Goal: Information Seeking & Learning: Find contact information

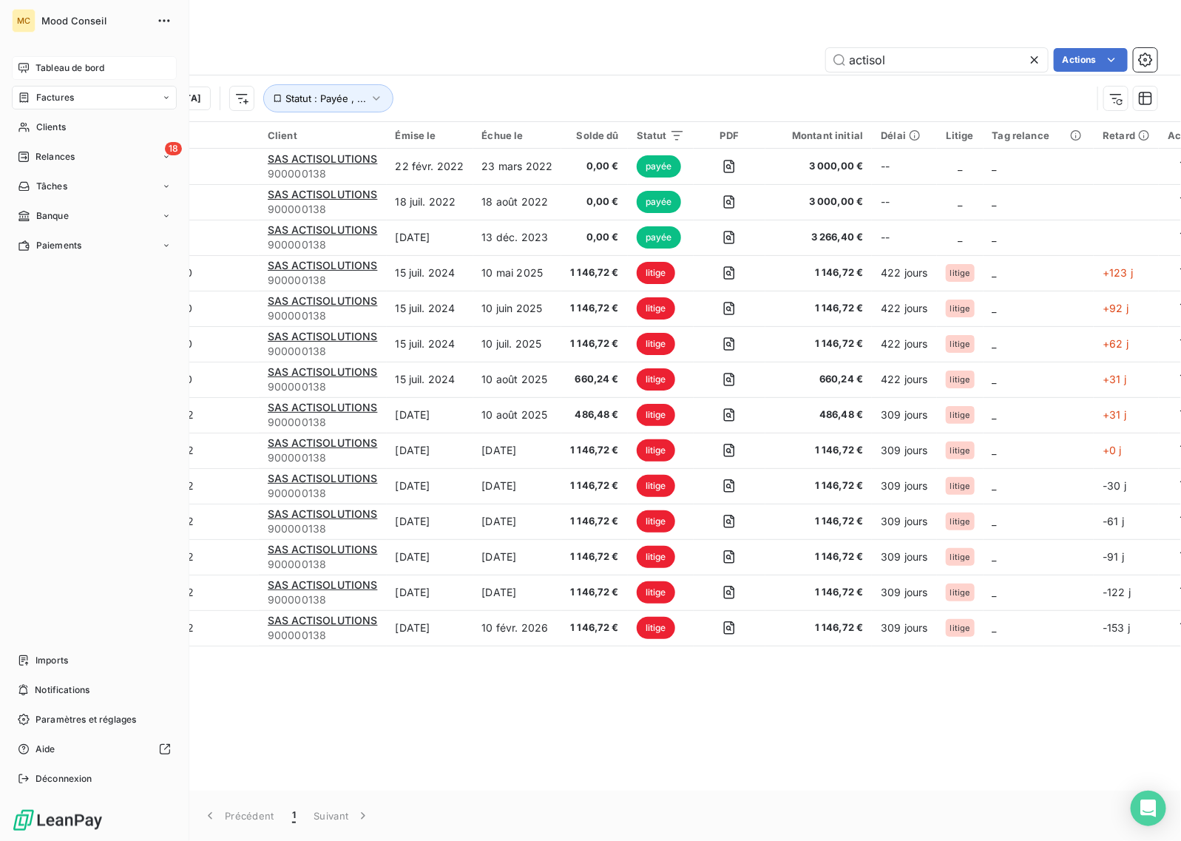
click at [13, 69] on div "Tableau de bord" at bounding box center [94, 68] width 165 height 24
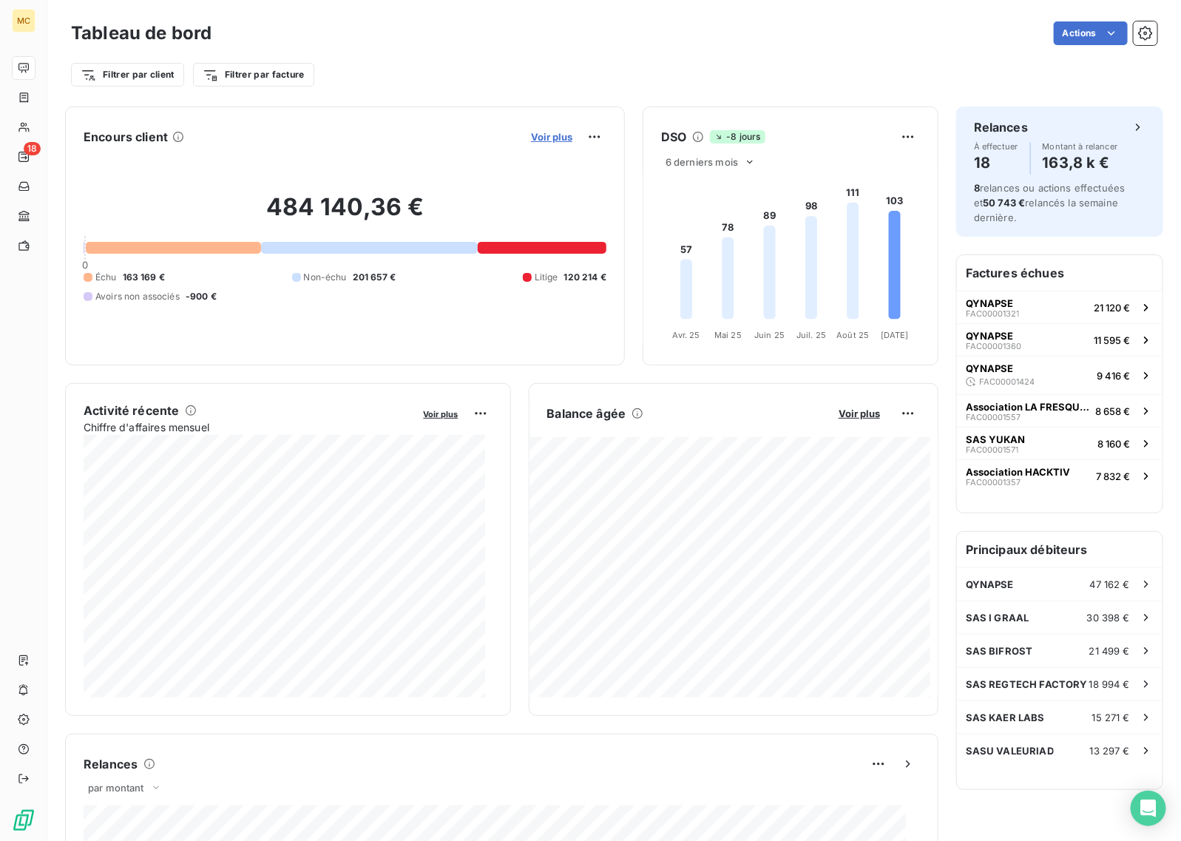
click at [536, 138] on span "Voir plus" at bounding box center [551, 137] width 41 height 12
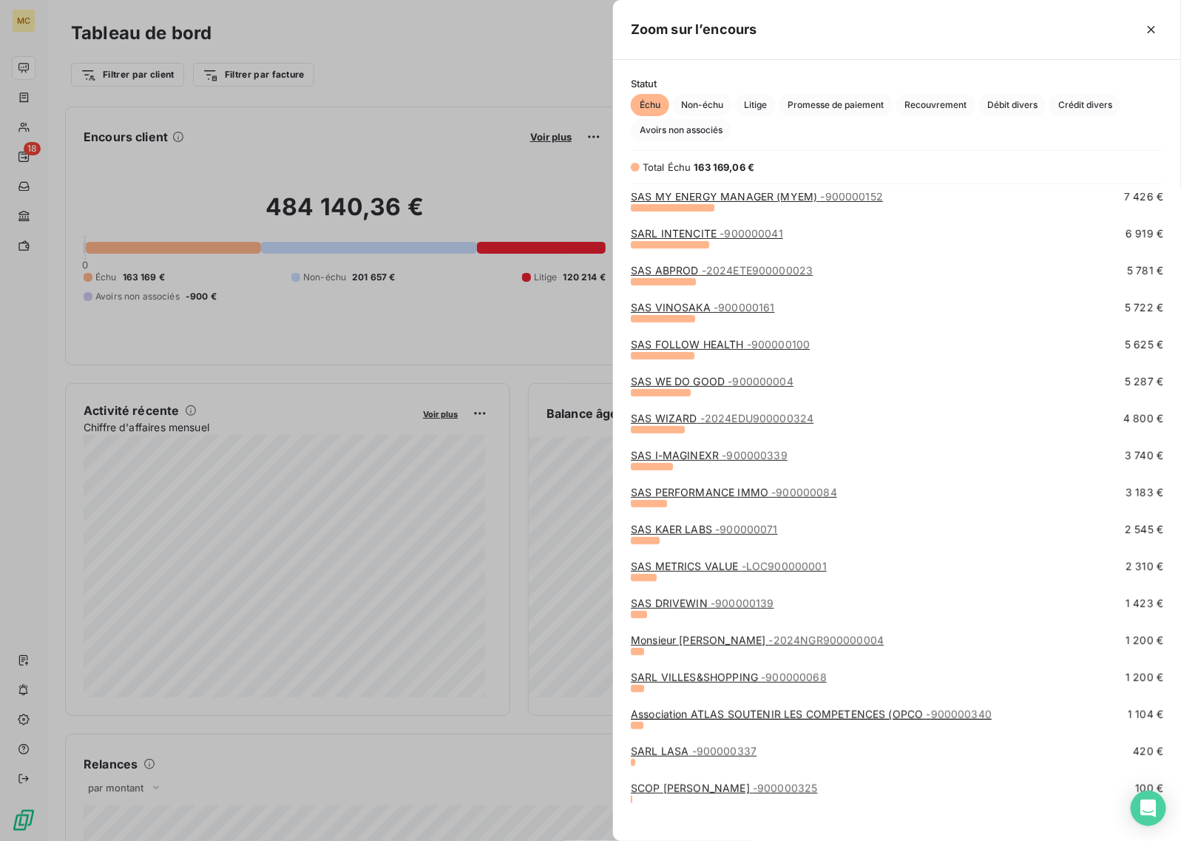
scroll to position [237, 0]
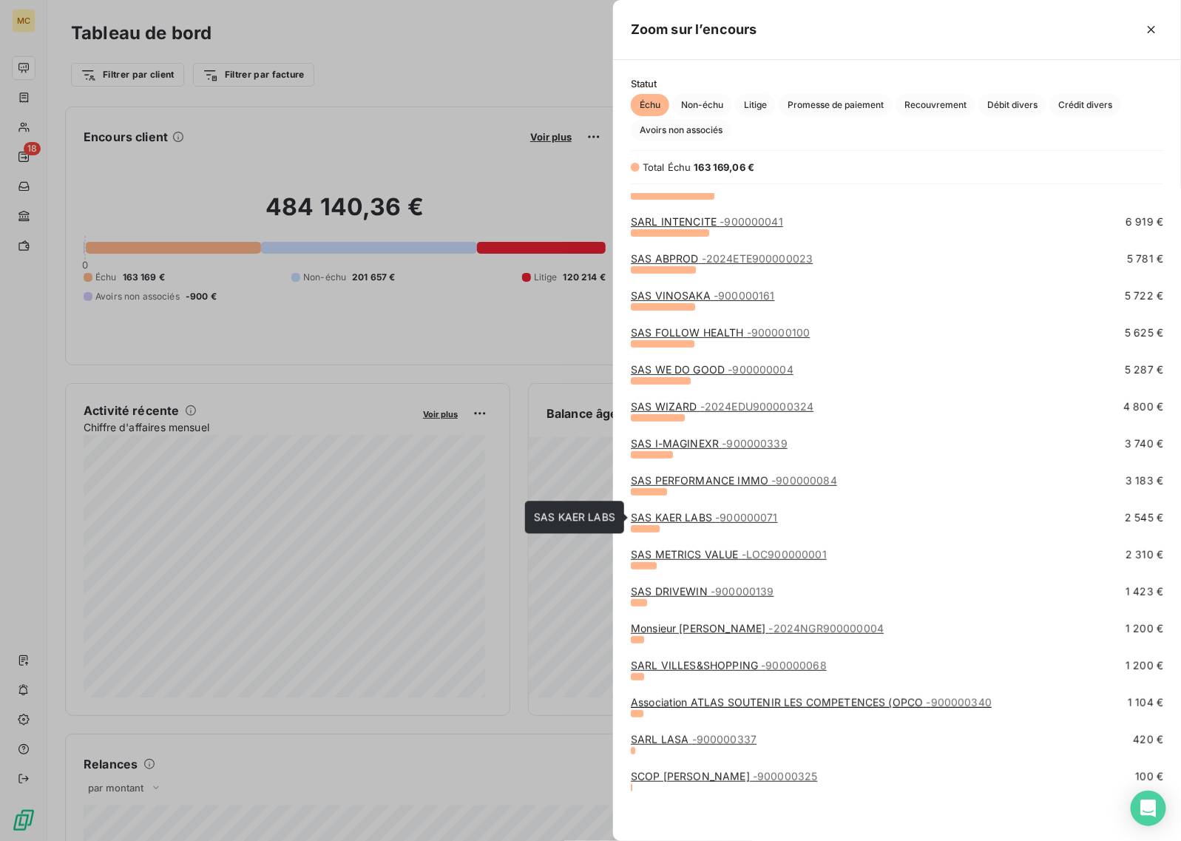
click at [725, 518] on span "- 900000071" at bounding box center [746, 517] width 63 height 13
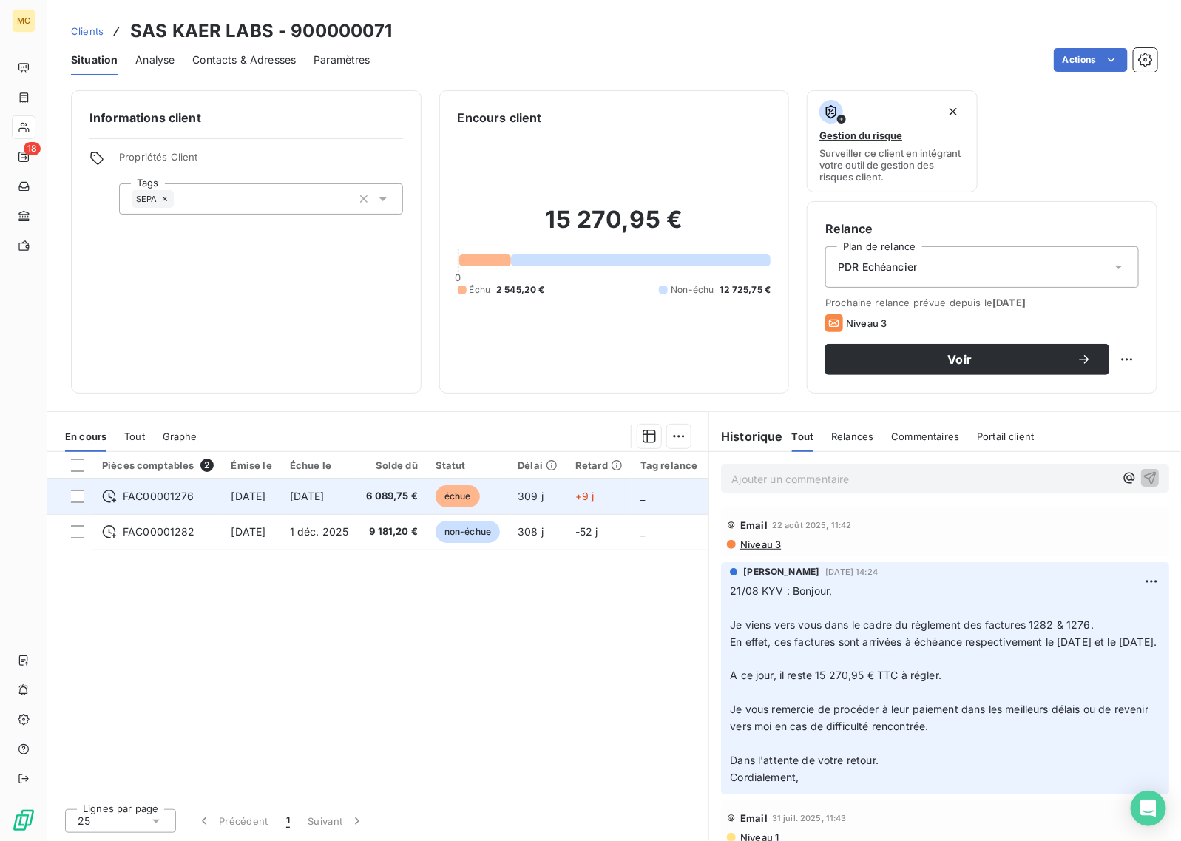
click at [509, 496] on td "échue" at bounding box center [468, 497] width 82 height 36
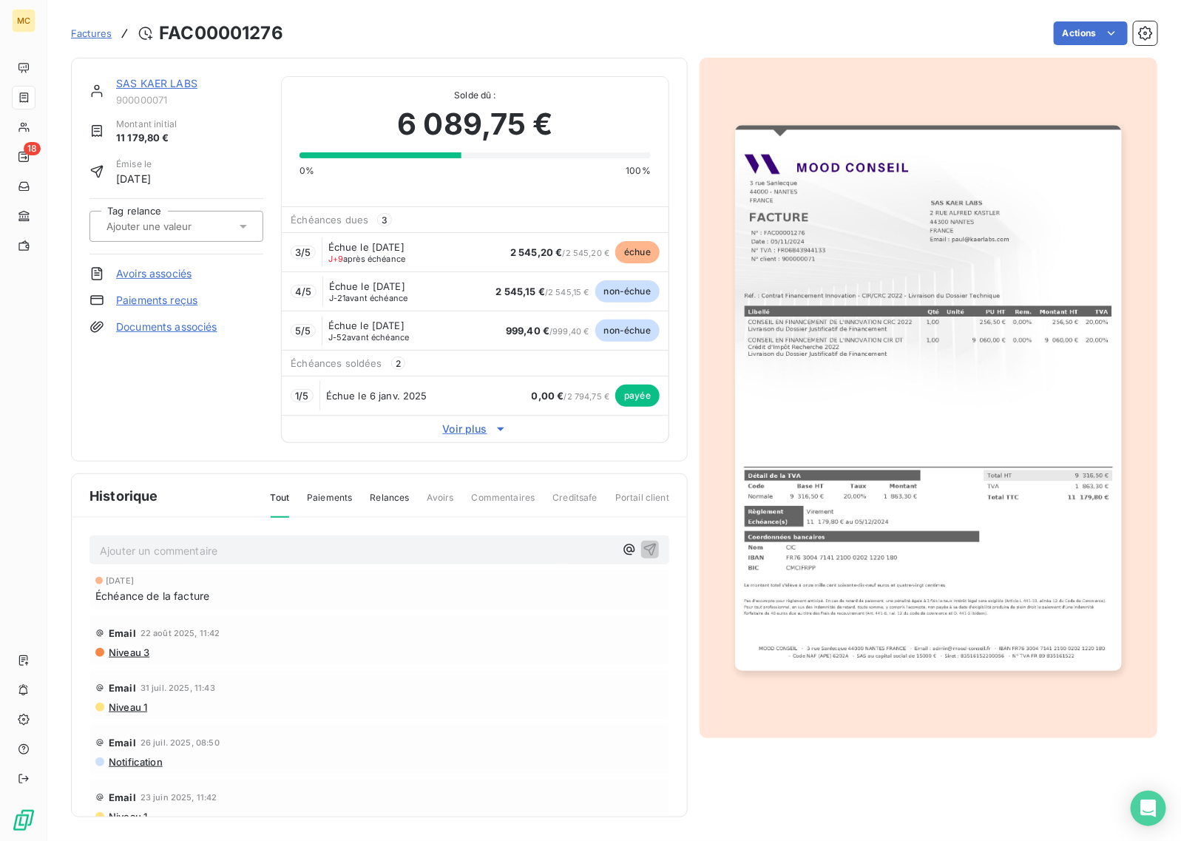
click at [174, 86] on link "SAS KAER LABS" at bounding box center [156, 83] width 81 height 13
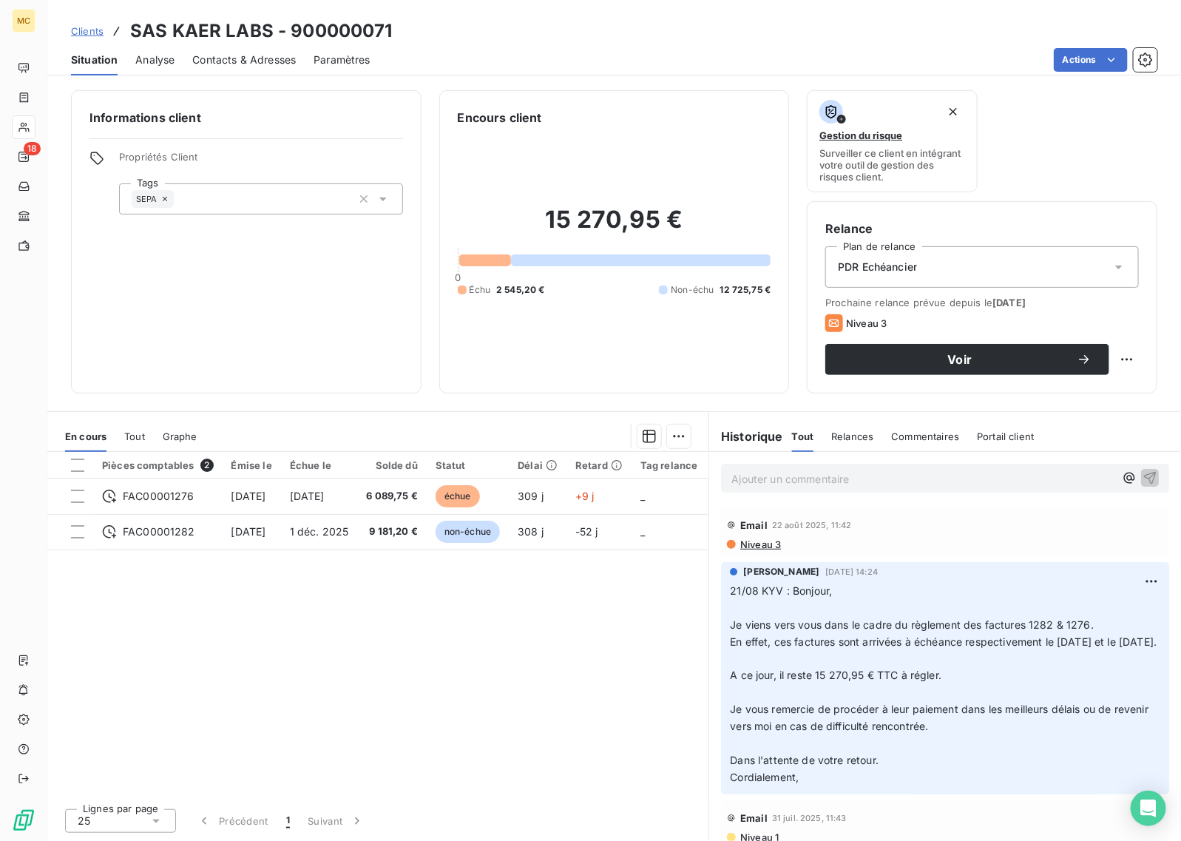
click at [232, 65] on span "Contacts & Adresses" at bounding box center [244, 60] width 104 height 15
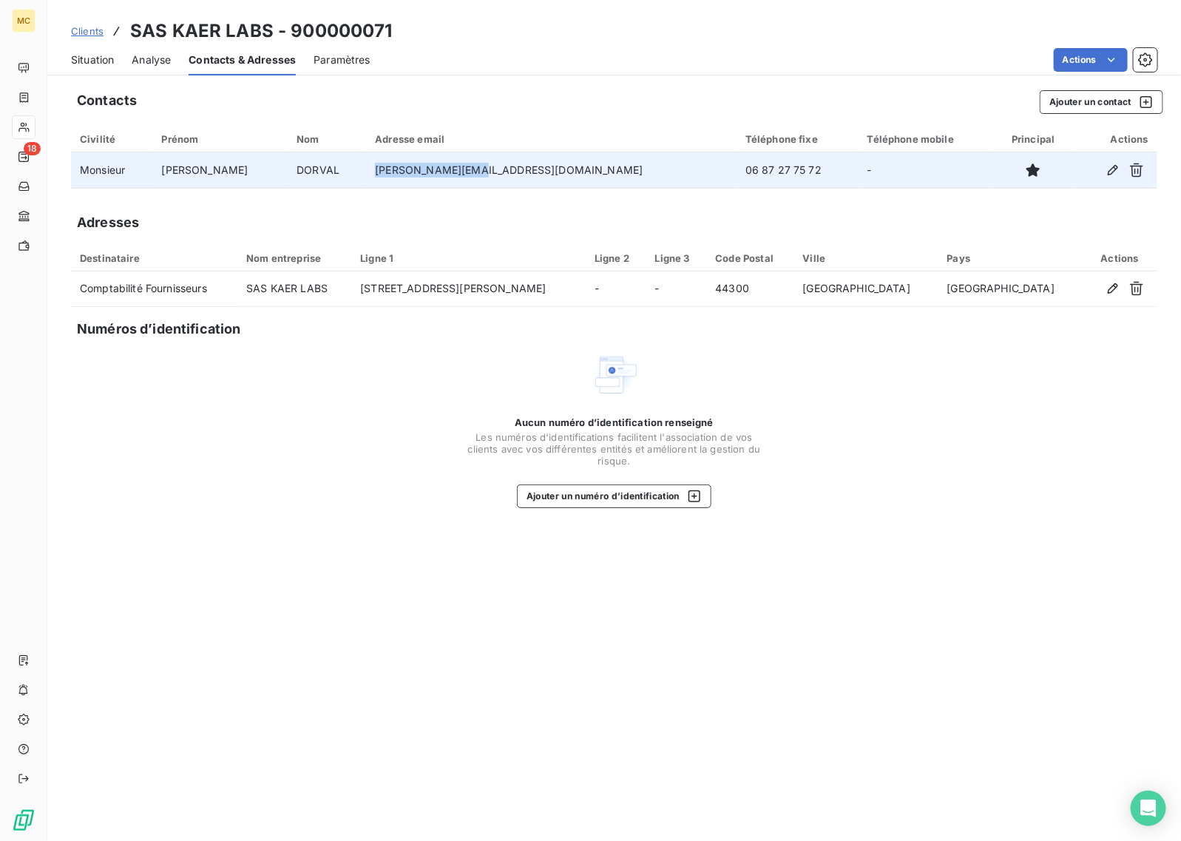
drag, startPoint x: 501, startPoint y: 169, endPoint x: 396, endPoint y: 174, distance: 105.2
click at [396, 174] on td "[PERSON_NAME][EMAIL_ADDRESS][DOMAIN_NAME]" at bounding box center [551, 170] width 371 height 36
copy td "[PERSON_NAME][EMAIL_ADDRESS][DOMAIN_NAME]"
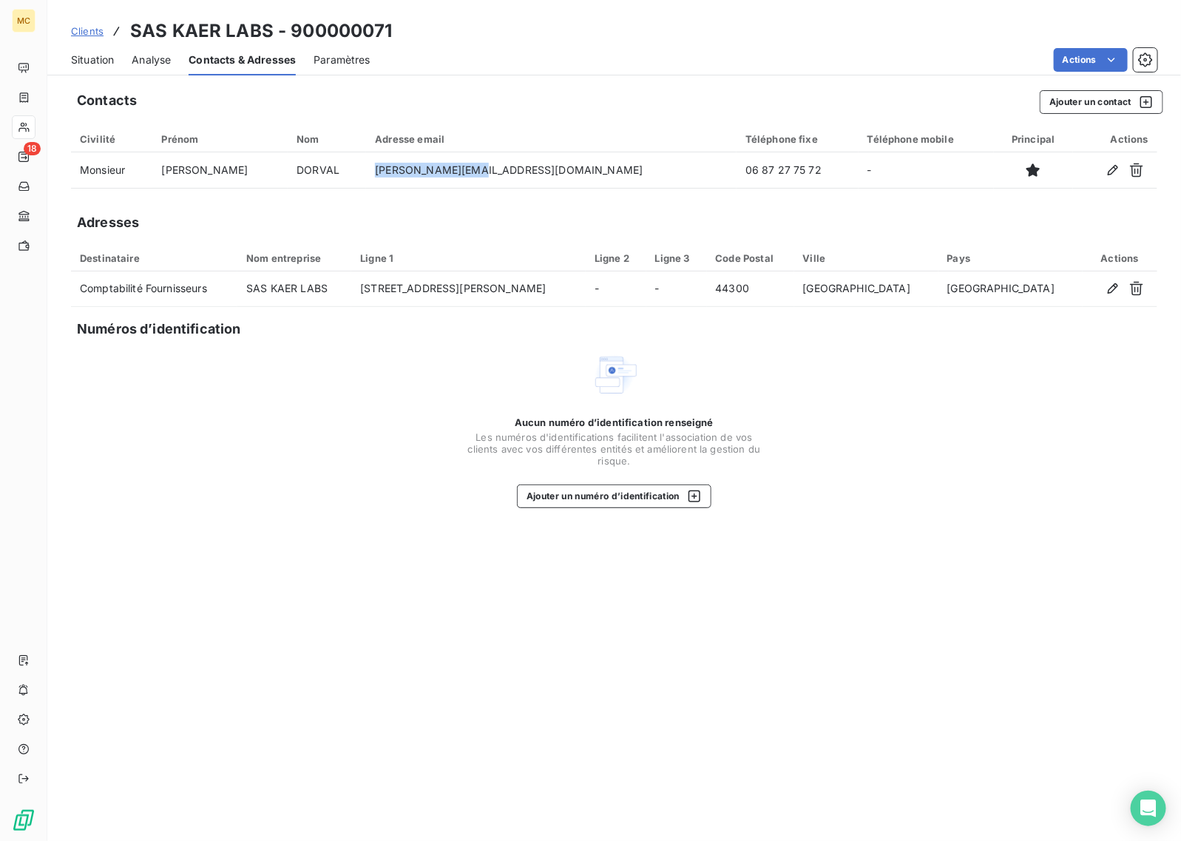
click at [104, 64] on span "Situation" at bounding box center [92, 60] width 43 height 15
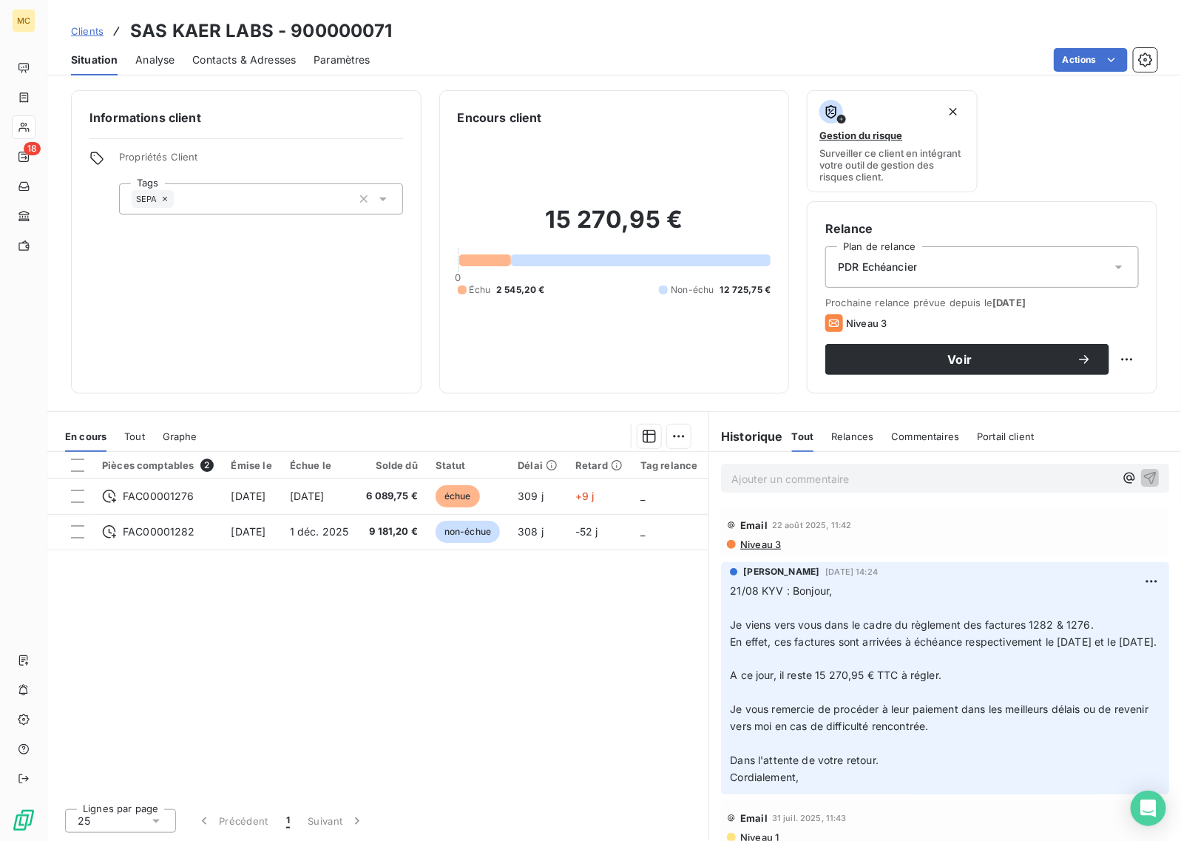
click at [777, 483] on p "Ajouter un commentaire ﻿" at bounding box center [922, 479] width 383 height 18
click at [807, 481] on p "10/09 KYV :" at bounding box center [922, 478] width 383 height 17
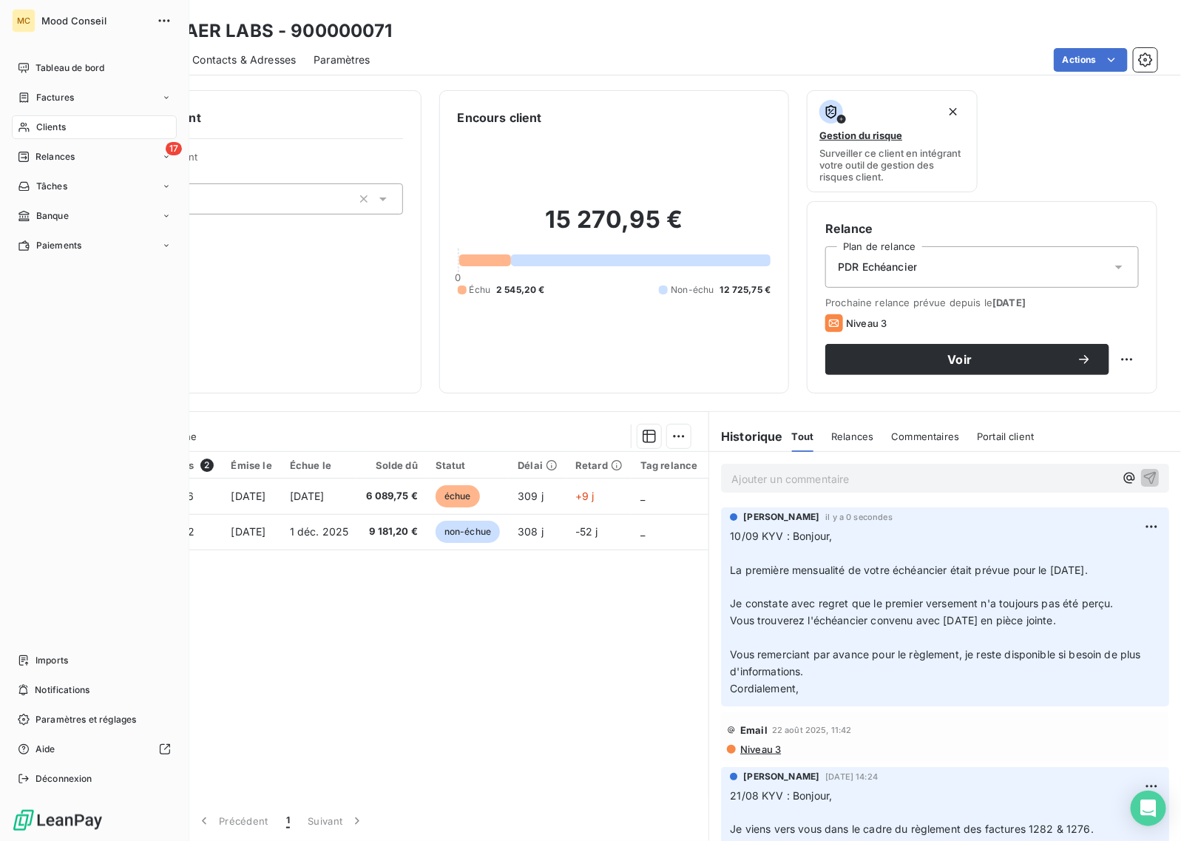
click at [59, 124] on span "Clients" at bounding box center [51, 127] width 30 height 13
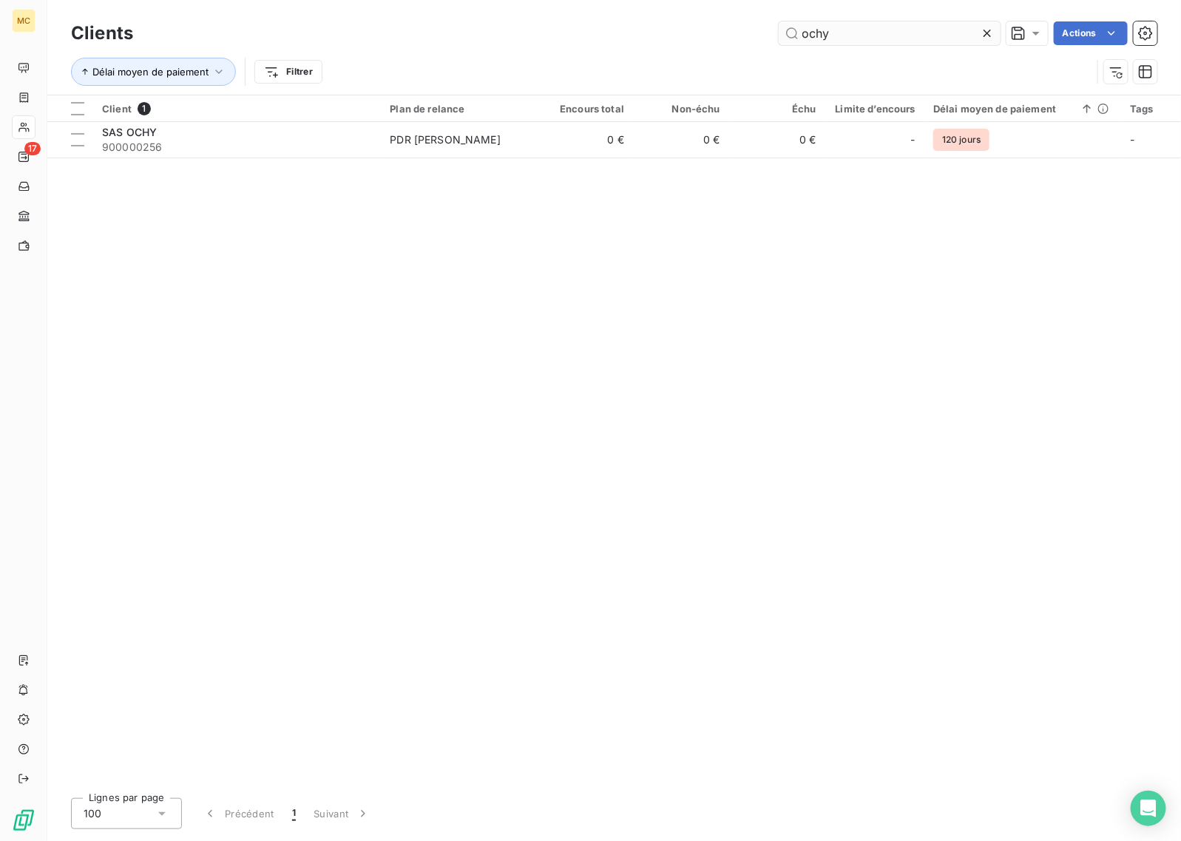
drag, startPoint x: 852, startPoint y: 30, endPoint x: 780, endPoint y: 30, distance: 71.7
click at [774, 30] on div "ochy Actions" at bounding box center [654, 33] width 1007 height 24
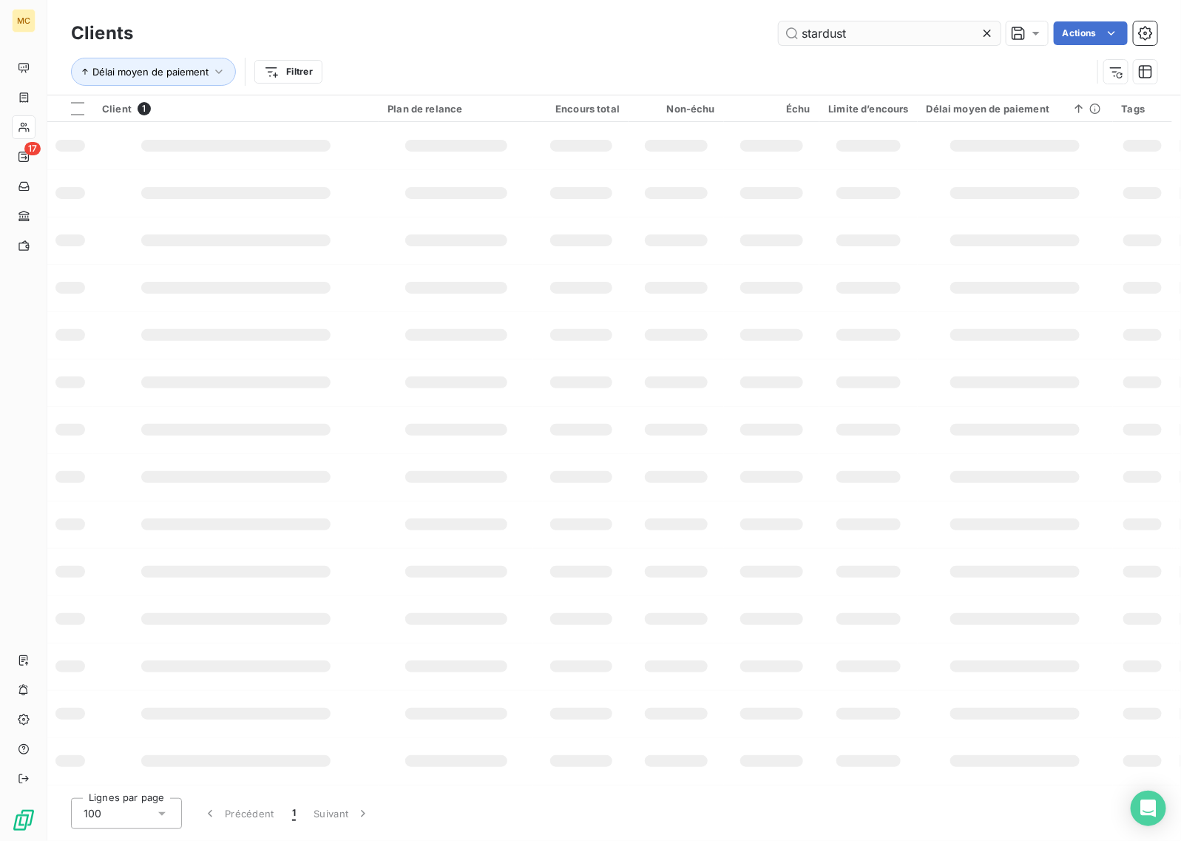
type input "stardust"
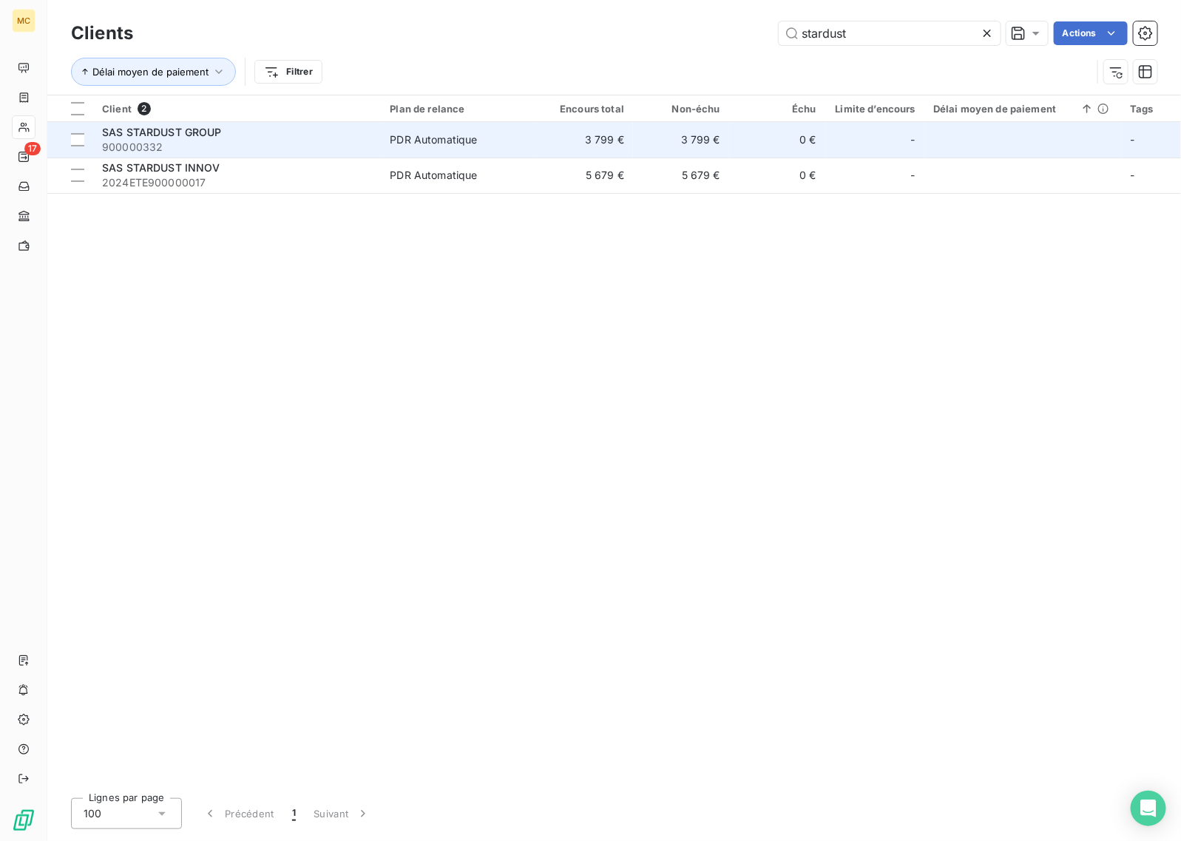
click at [635, 135] on td "3 799 €" at bounding box center [681, 140] width 96 height 36
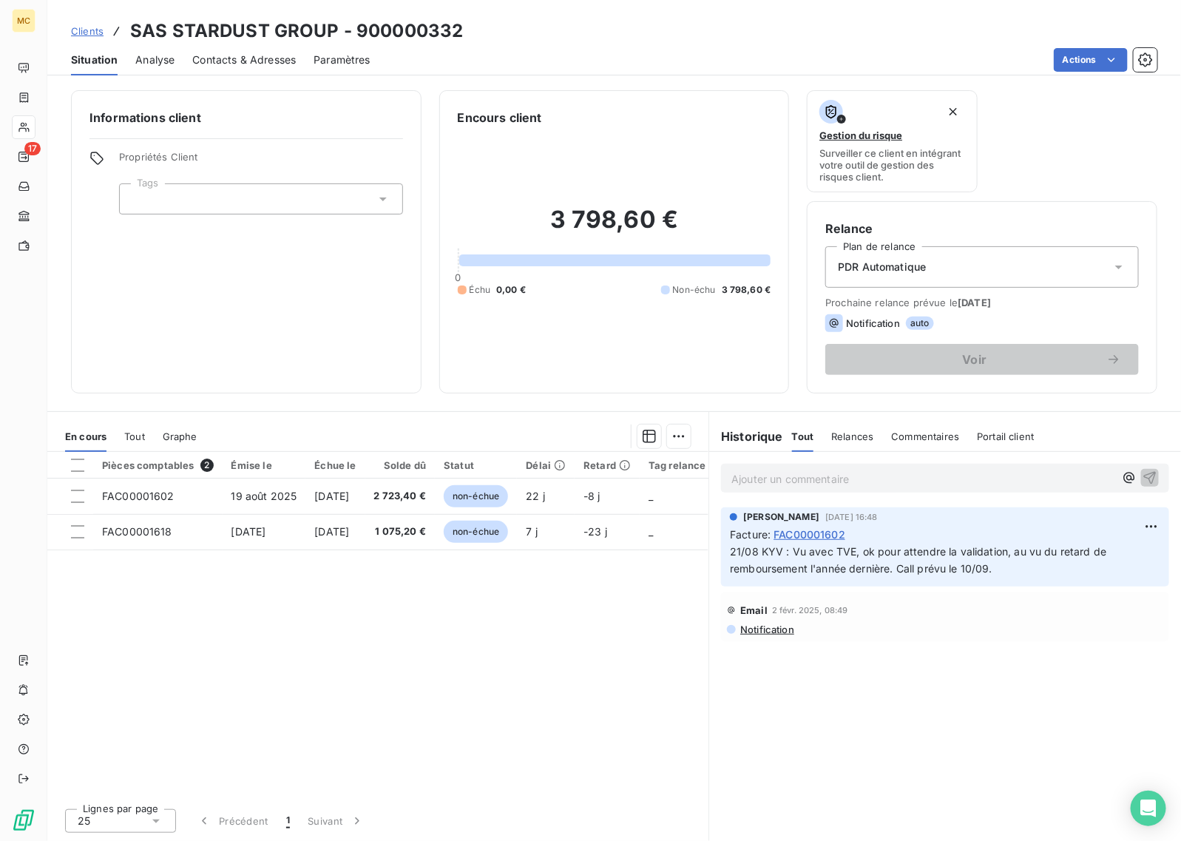
click at [819, 476] on p "Ajouter un commentaire ﻿" at bounding box center [922, 479] width 383 height 18
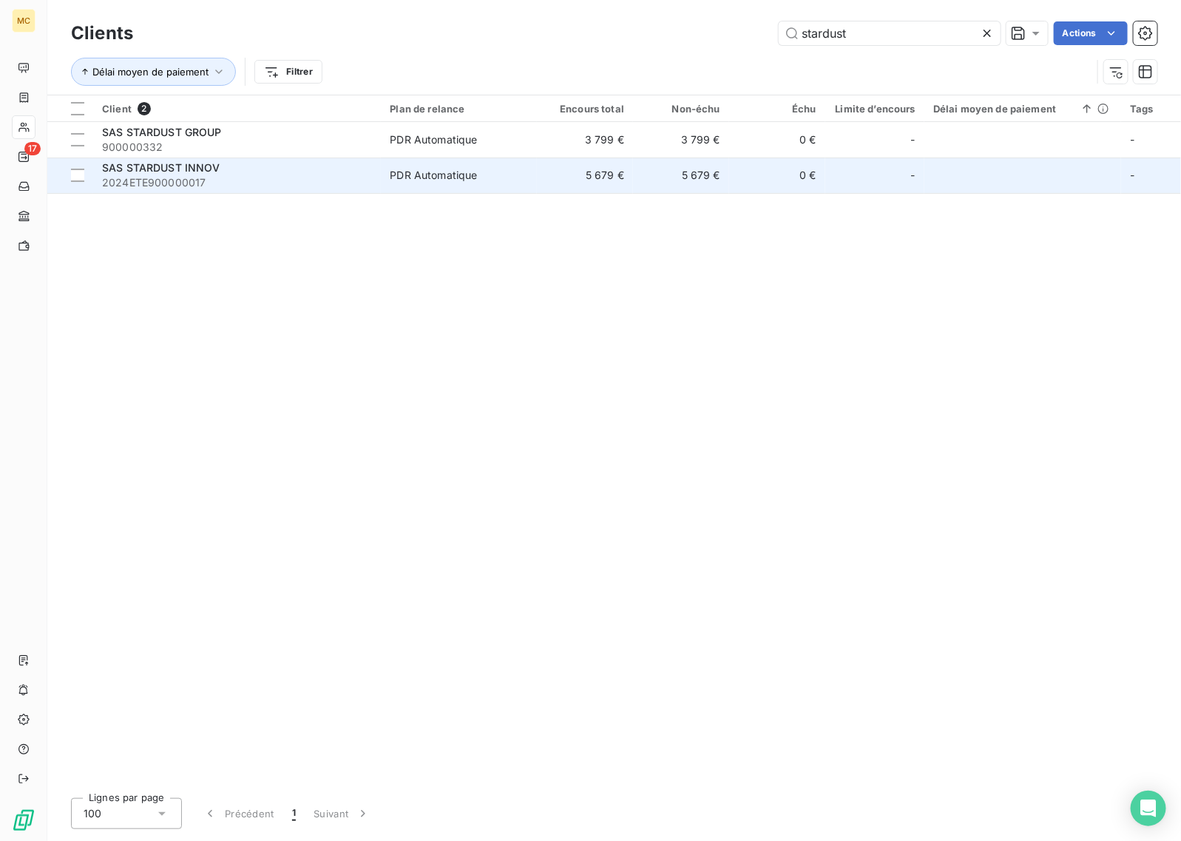
click at [452, 181] on div "PDR Automatique" at bounding box center [433, 175] width 87 height 15
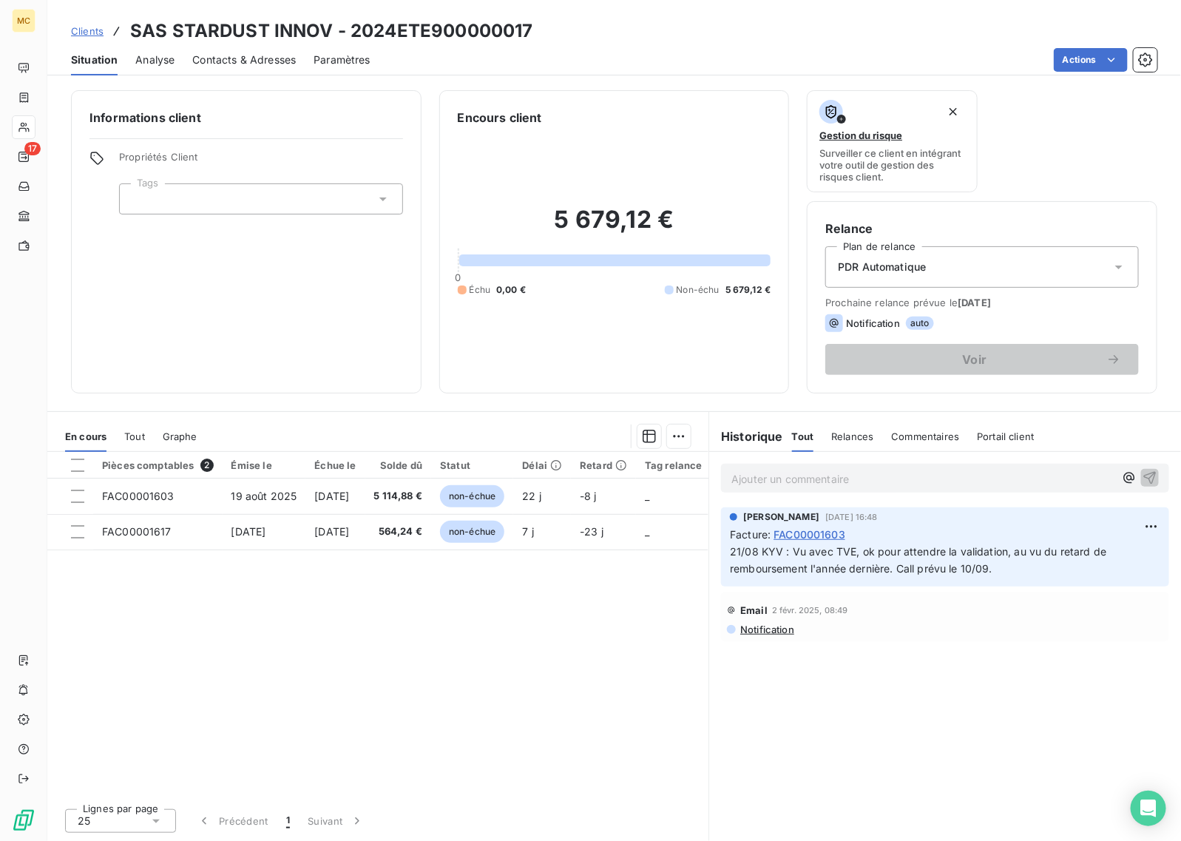
click at [781, 470] on p "Ajouter un commentaire ﻿" at bounding box center [922, 479] width 383 height 18
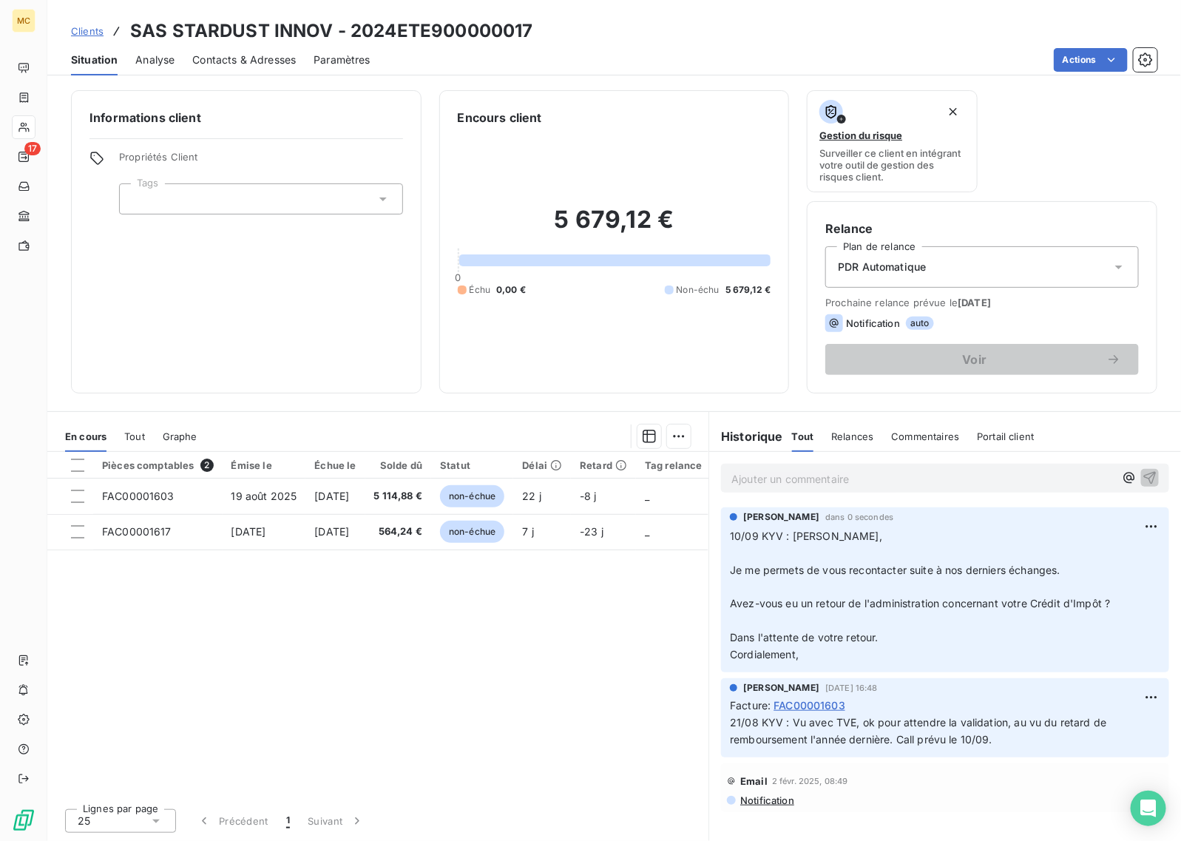
click at [840, 44] on div "Situation Analyse Contacts & Adresses Paramètres Actions" at bounding box center [614, 59] width 1134 height 31
